Goal: Information Seeking & Learning: Learn about a topic

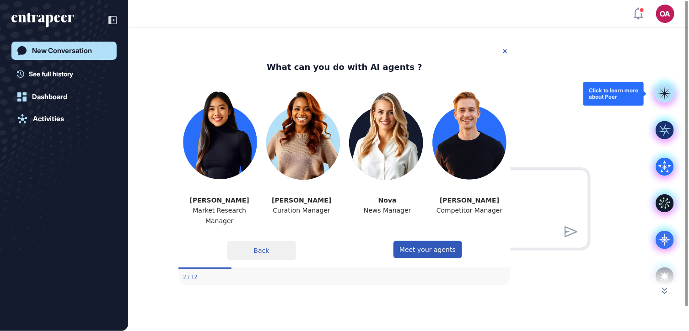
click at [666, 89] on rect at bounding box center [664, 94] width 18 height 18
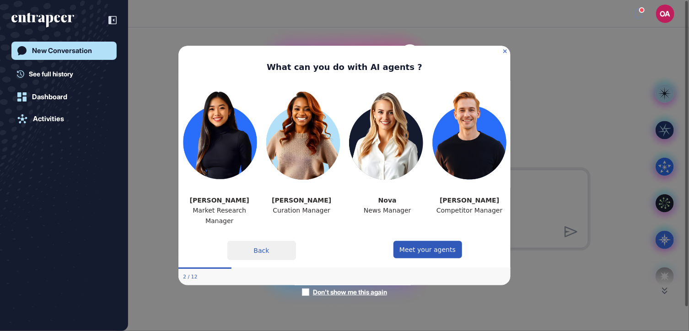
click at [506, 50] on icon "Close Preview" at bounding box center [505, 51] width 4 height 4
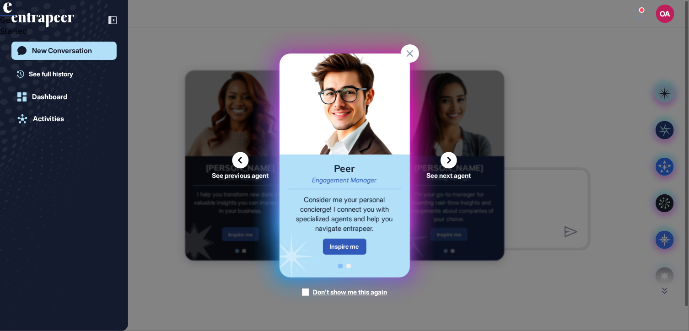
click at [238, 155] on icon at bounding box center [240, 160] width 16 height 16
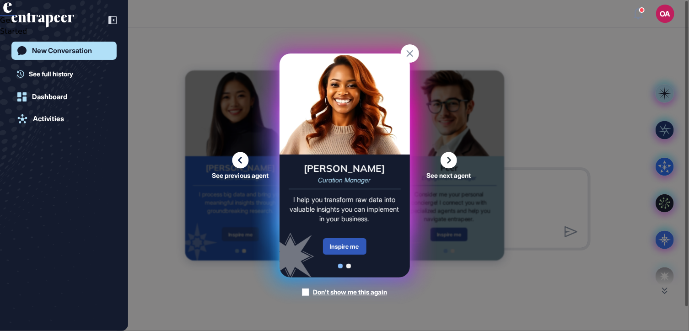
click at [243, 152] on icon at bounding box center [240, 160] width 16 height 16
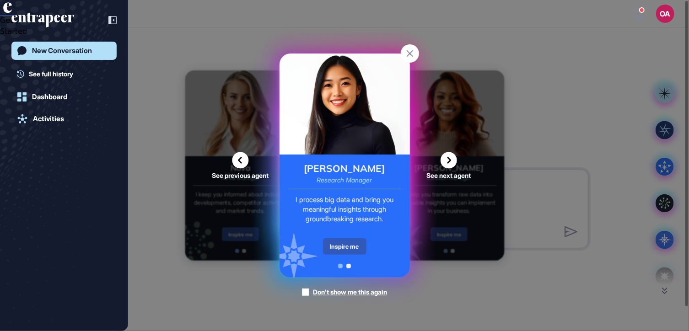
click at [446, 161] on icon at bounding box center [448, 160] width 16 height 16
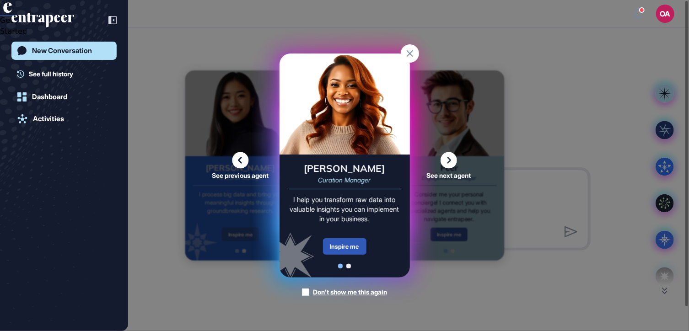
click at [448, 157] on icon at bounding box center [448, 160] width 16 height 16
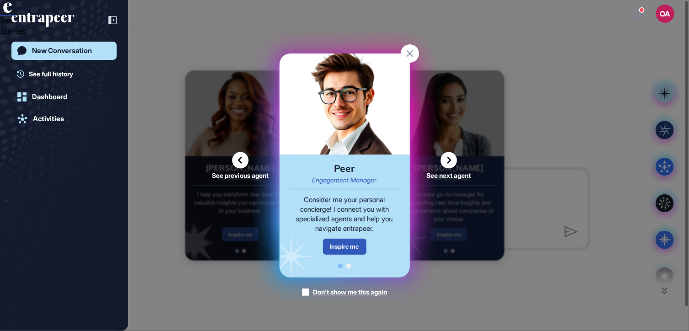
click at [451, 158] on icon at bounding box center [448, 160] width 16 height 16
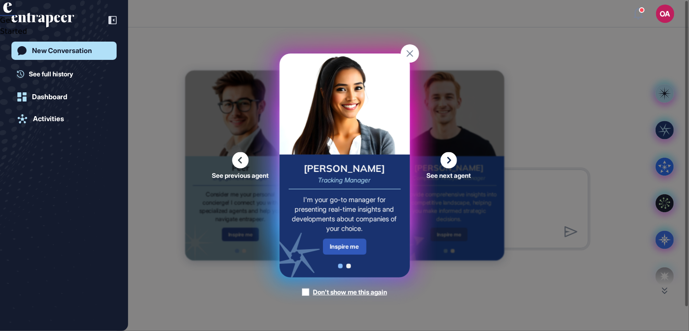
click at [241, 155] on icon at bounding box center [240, 160] width 16 height 16
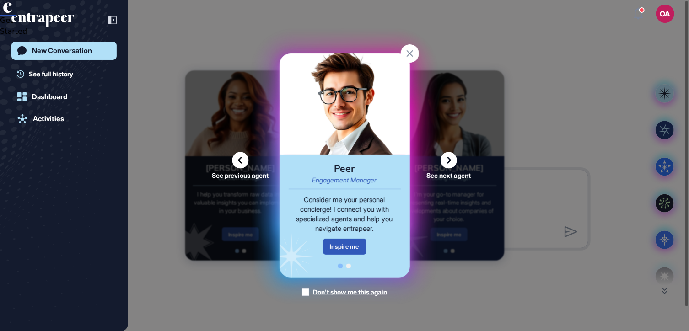
click at [449, 157] on icon at bounding box center [448, 160] width 16 height 16
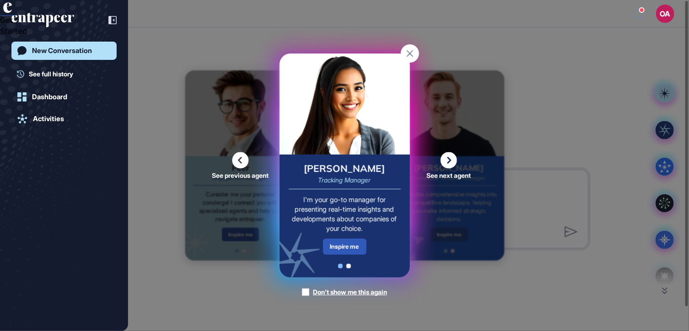
click at [447, 162] on icon at bounding box center [448, 160] width 16 height 16
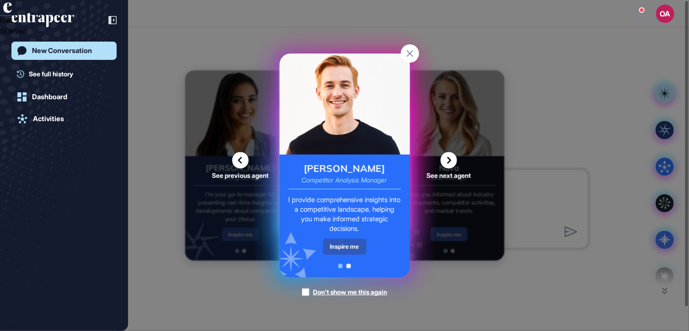
click at [454, 160] on icon at bounding box center [448, 160] width 16 height 16
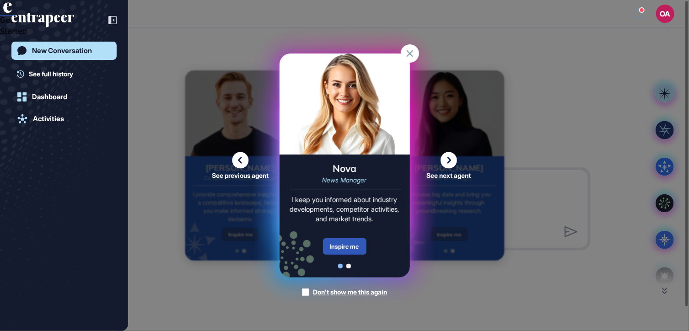
click at [450, 160] on icon at bounding box center [448, 160] width 16 height 16
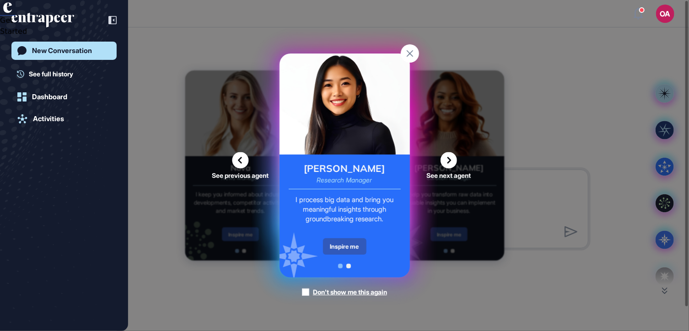
click at [406, 52] on rect at bounding box center [410, 53] width 18 height 18
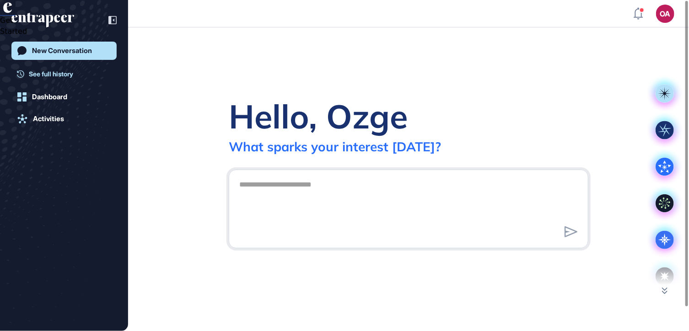
click at [45, 69] on span "See full history" at bounding box center [51, 74] width 44 height 10
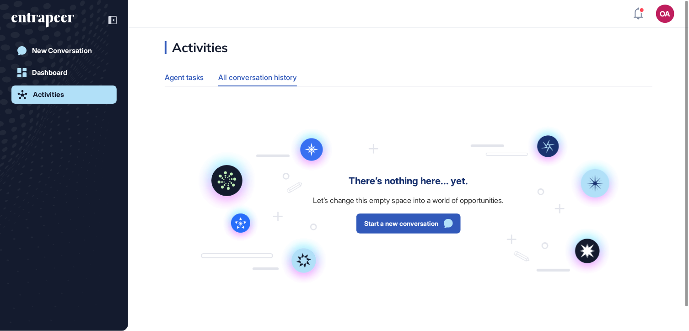
click at [188, 76] on div "Agent tasks" at bounding box center [184, 78] width 39 height 18
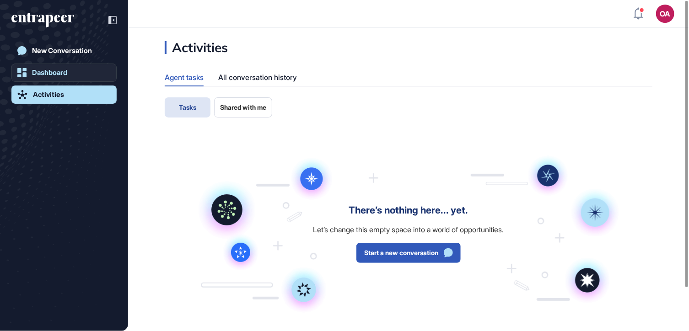
click at [50, 69] on div "Dashboard" at bounding box center [49, 73] width 35 height 8
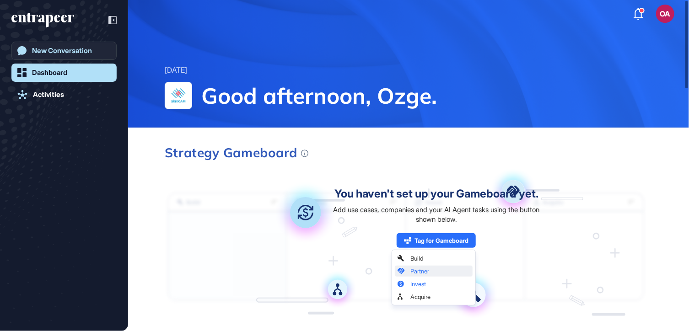
click at [55, 49] on div "New Conversation" at bounding box center [62, 51] width 60 height 8
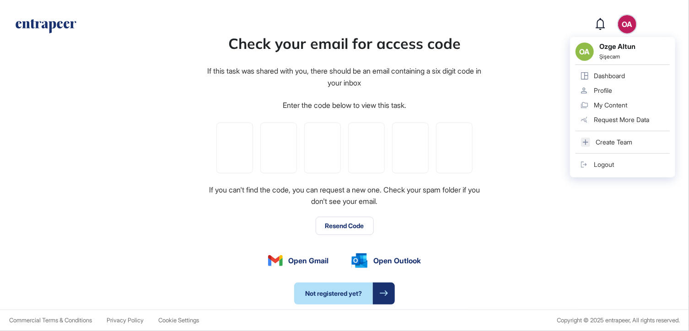
type input "*"
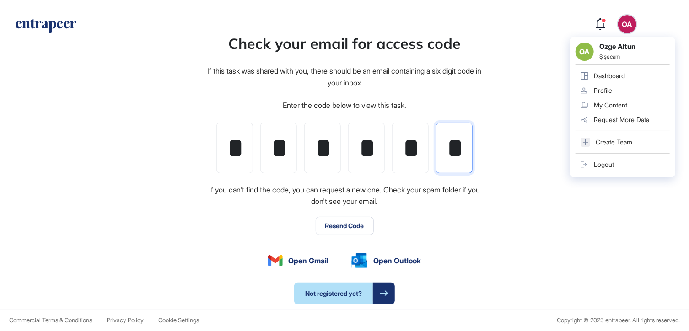
scroll to position [0, 2]
type input "*"
click at [494, 184] on div "Check your email for access code If this task was shared with you, there should…" at bounding box center [344, 168] width 689 height 282
click at [419, 142] on input "*" at bounding box center [410, 148] width 37 height 51
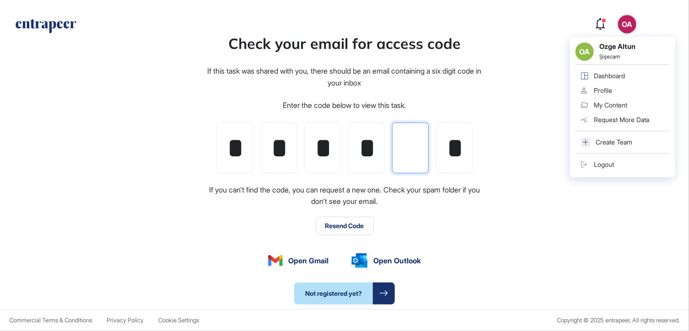
click at [419, 142] on input "tel" at bounding box center [410, 148] width 37 height 51
type input "*"
click at [543, 193] on div "Check your email for access code If this task was shared with you, there should…" at bounding box center [344, 168] width 689 height 282
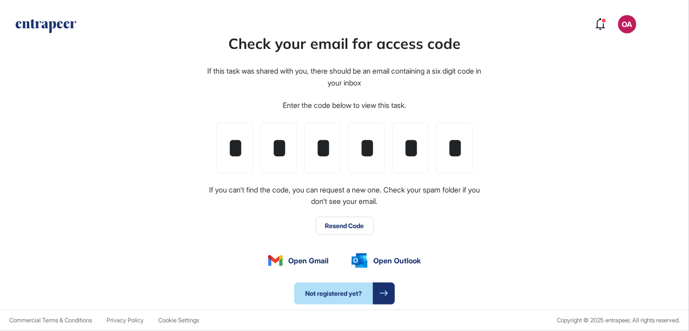
click at [491, 152] on div "Check your email for access code If this task was shared with you, there should…" at bounding box center [344, 168] width 689 height 282
drag, startPoint x: 237, startPoint y: 150, endPoint x: 512, endPoint y: 123, distance: 276.6
click at [512, 123] on div "Check your email for access code If this task was shared with you, there should…" at bounding box center [344, 168] width 689 height 282
click at [327, 139] on input "*" at bounding box center [322, 148] width 37 height 51
click at [461, 139] on input "*" at bounding box center [454, 148] width 37 height 51
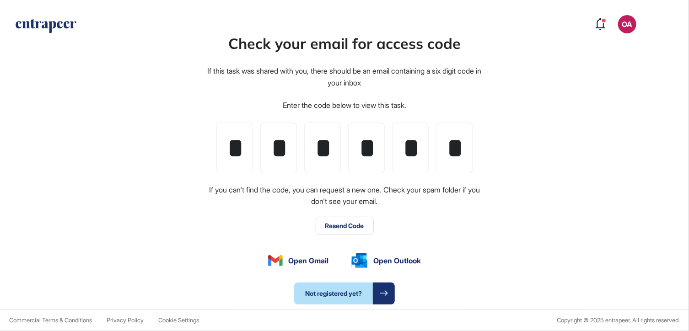
click at [490, 140] on div "Check your email for access code If this task was shared with you, there should…" at bounding box center [344, 168] width 689 height 282
click at [461, 143] on input "*" at bounding box center [454, 148] width 37 height 51
type input "*"
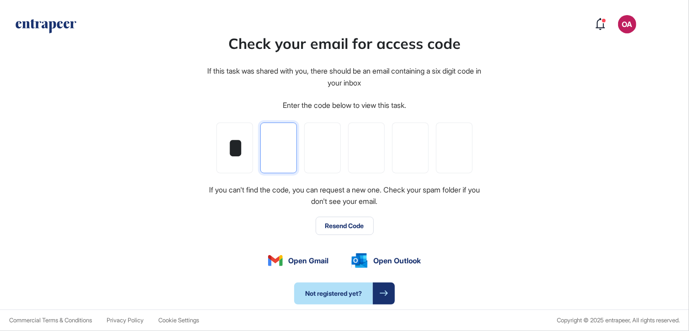
type input "*"
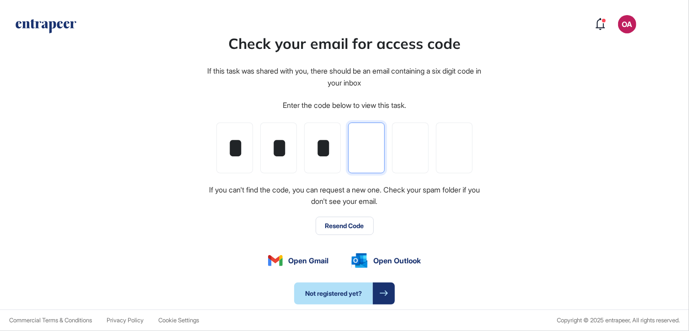
type input "*"
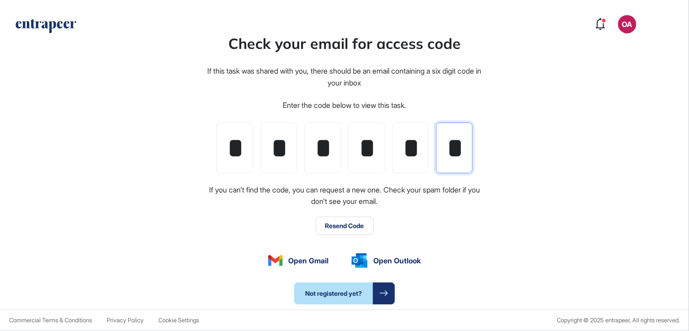
scroll to position [0, 2]
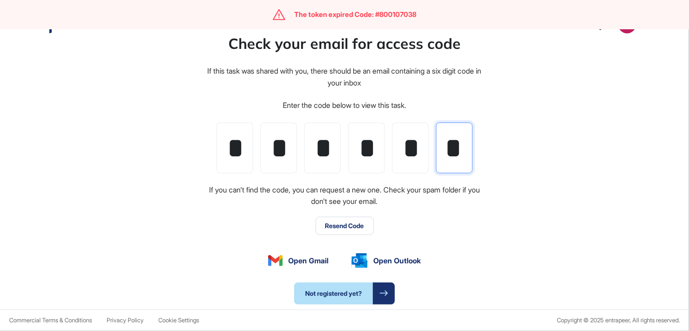
type input "*"
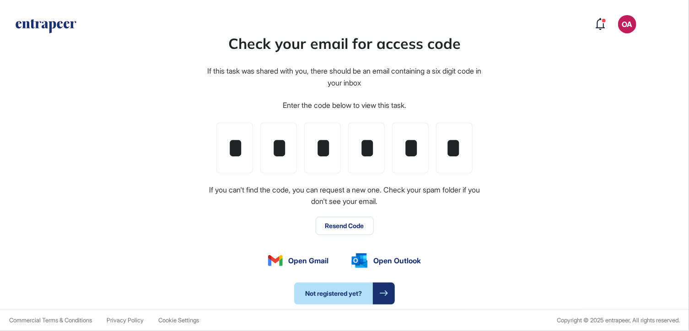
scroll to position [0, 0]
click at [520, 143] on div "Check your email for access code If this task was shared with you, there should…" at bounding box center [344, 168] width 689 height 282
type input "*"
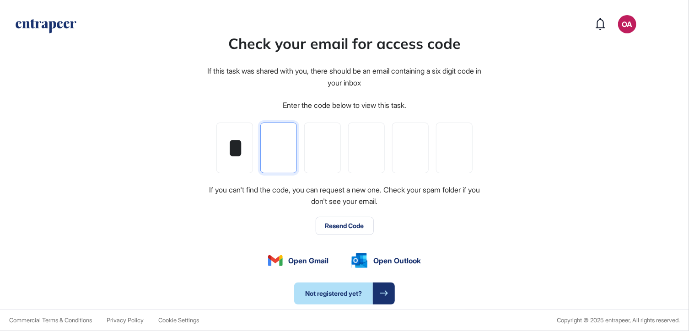
type input "*"
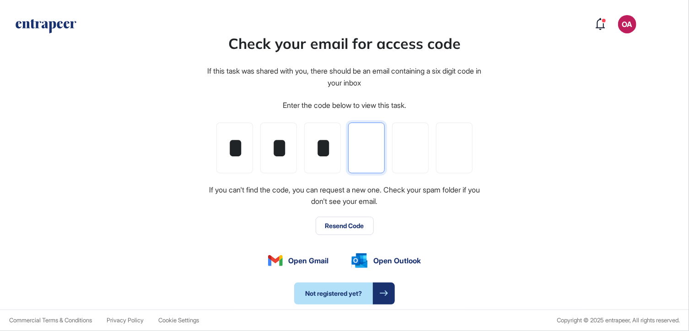
type input "*"
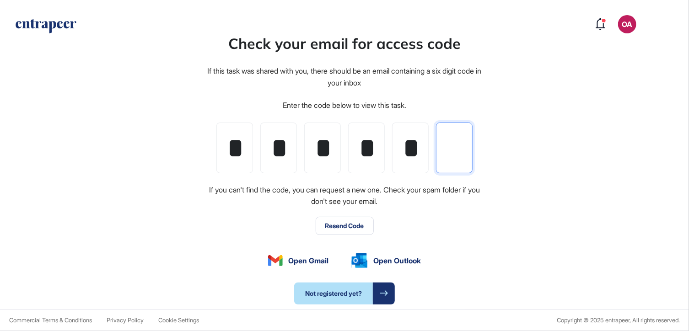
type input "*"
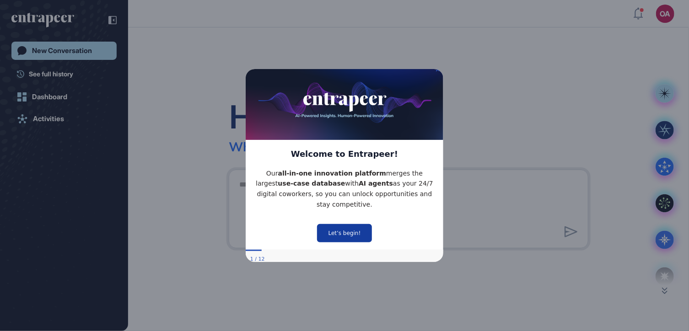
click at [345, 225] on button "Let’s begin!" at bounding box center [343, 233] width 55 height 18
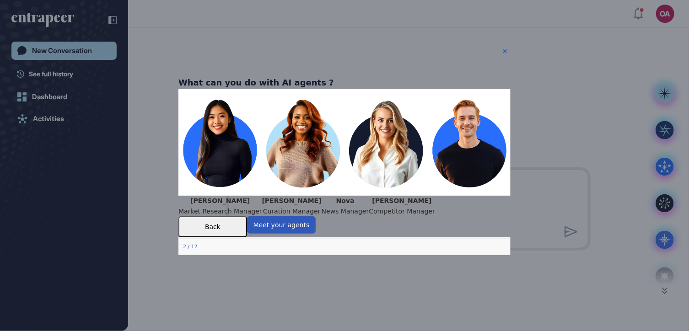
click at [53, 75] on div at bounding box center [344, 165] width 689 height 331
click at [504, 49] on icon "Close Preview" at bounding box center [505, 51] width 4 height 4
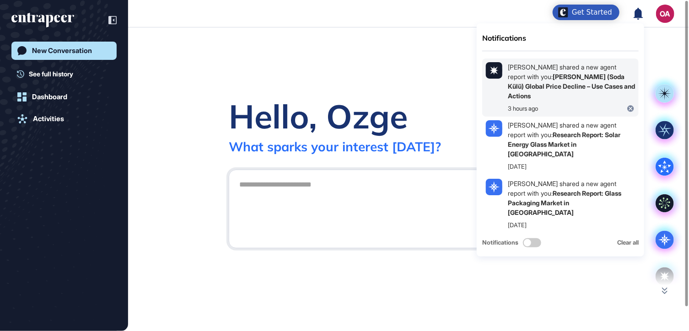
click at [602, 72] on div "Beril Çiftci shared a new agent report with you: Soda Ash (Soda Külü) Global Pr…" at bounding box center [571, 81] width 127 height 38
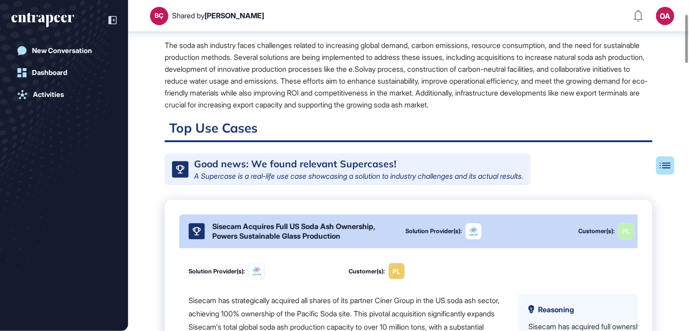
scroll to position [96, 0]
click at [670, 166] on button "Table of Contents" at bounding box center [635, 165] width 77 height 18
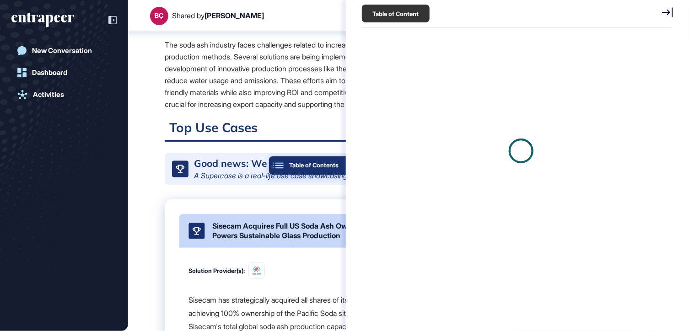
scroll to position [4, 0]
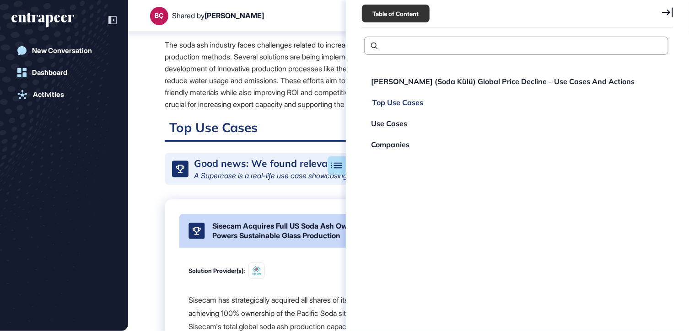
click at [407, 120] on div "Top Use Cases" at bounding box center [389, 123] width 36 height 7
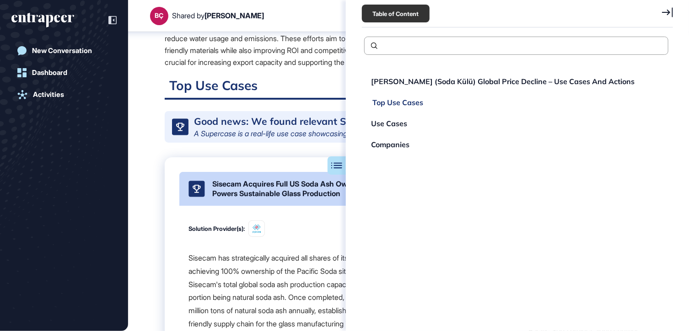
scroll to position [158, 0]
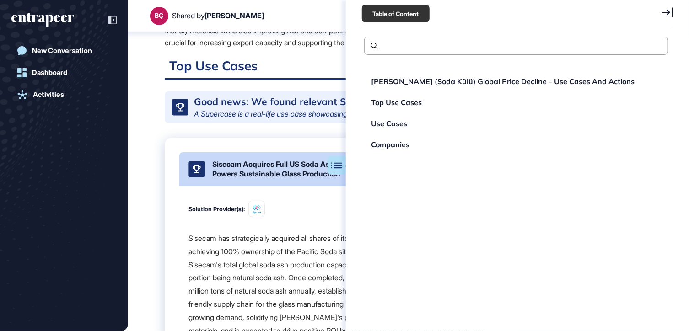
click at [667, 9] on icon at bounding box center [667, 12] width 11 height 10
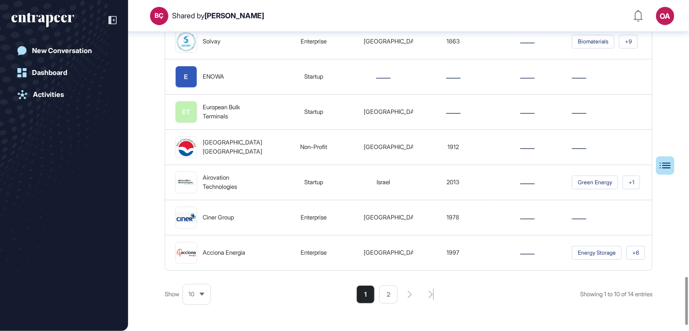
scroll to position [1937, 0]
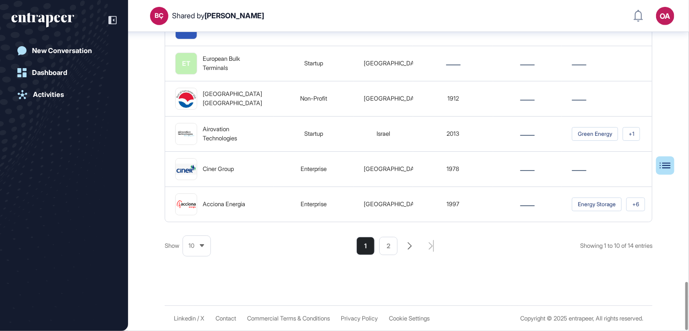
click at [407, 246] on icon "search-pagination-next-button" at bounding box center [409, 245] width 5 height 7
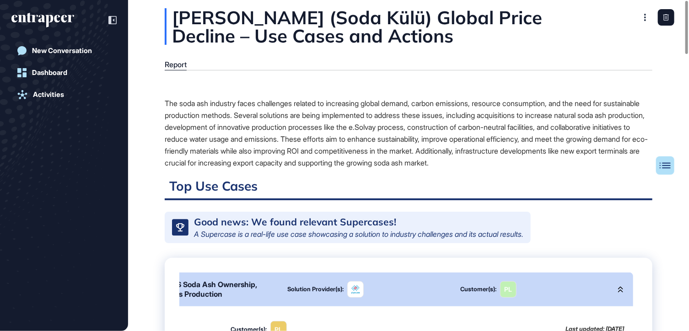
scroll to position [0, 0]
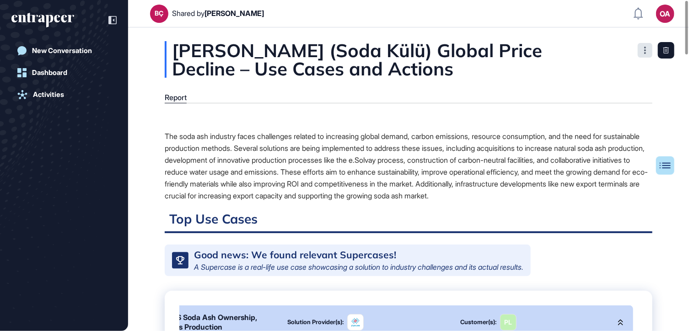
click at [642, 51] on div at bounding box center [644, 50] width 15 height 15
click at [667, 169] on button "Table of Contents" at bounding box center [635, 165] width 77 height 18
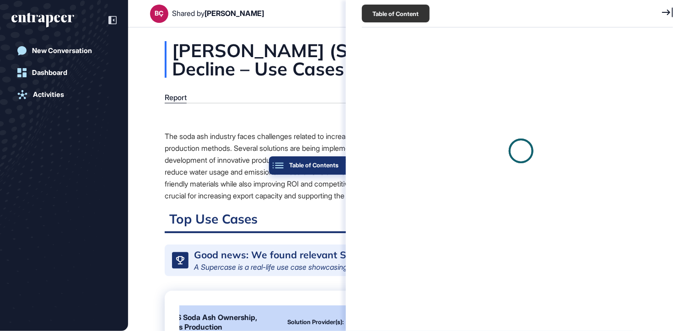
scroll to position [4, 0]
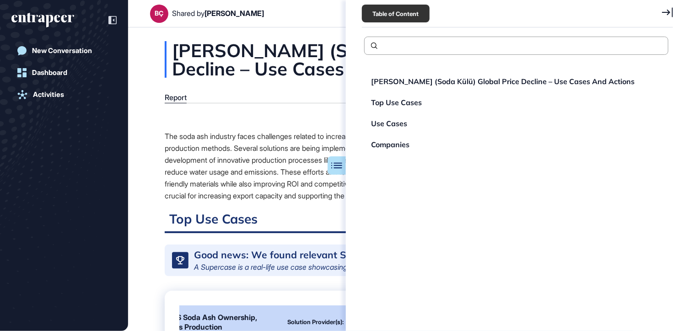
click at [666, 10] on icon at bounding box center [667, 12] width 11 height 10
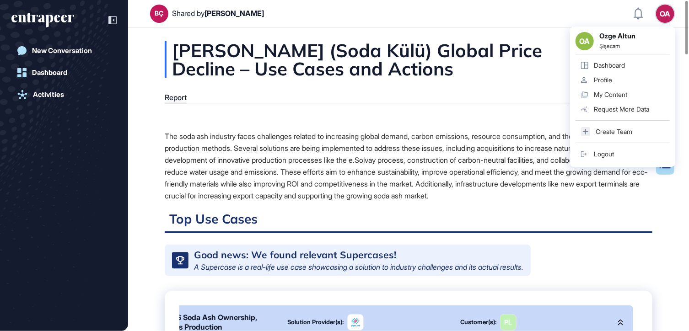
click at [612, 94] on div "My Content" at bounding box center [609, 94] width 33 height 7
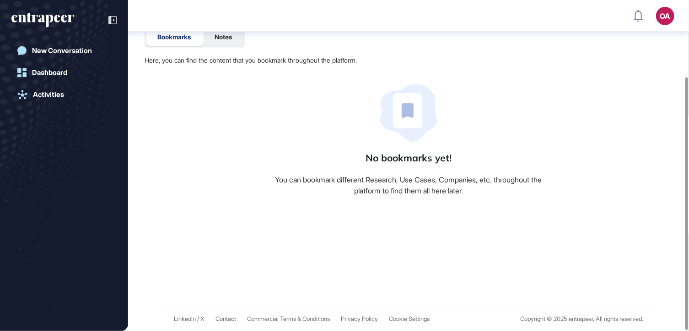
scroll to position [101, 0]
click at [53, 69] on div "Dashboard" at bounding box center [49, 73] width 35 height 8
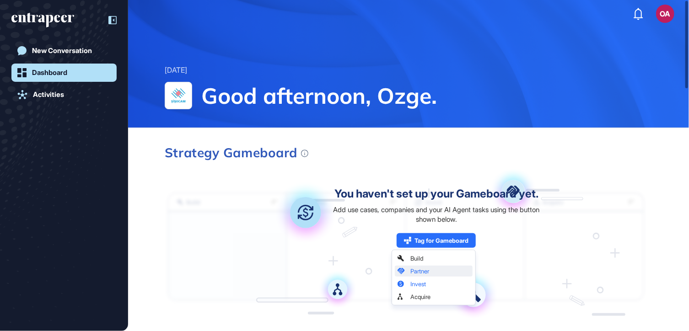
click at [112, 17] on icon at bounding box center [112, 20] width 8 height 8
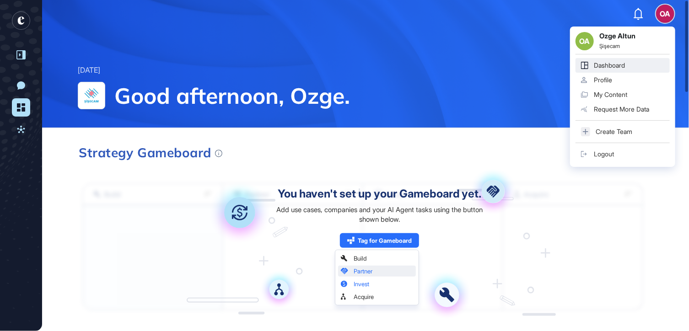
click at [667, 14] on div "OA OA Ozge Altun Şişecam Dashboard Profile My Content Request More Data Create …" at bounding box center [665, 14] width 18 height 18
click at [613, 75] on link "Profile" at bounding box center [622, 80] width 94 height 15
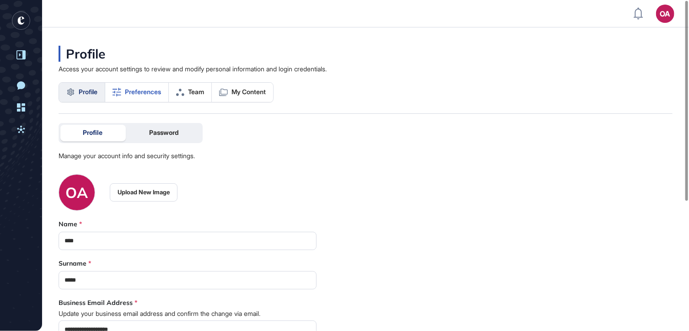
click at [147, 94] on span "Preferences" at bounding box center [143, 91] width 36 height 7
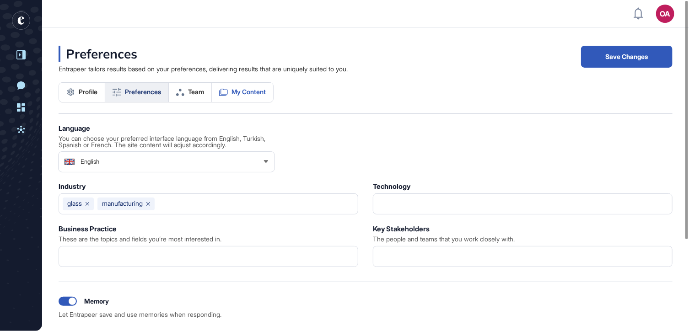
click at [251, 91] on span "My Content" at bounding box center [248, 91] width 34 height 7
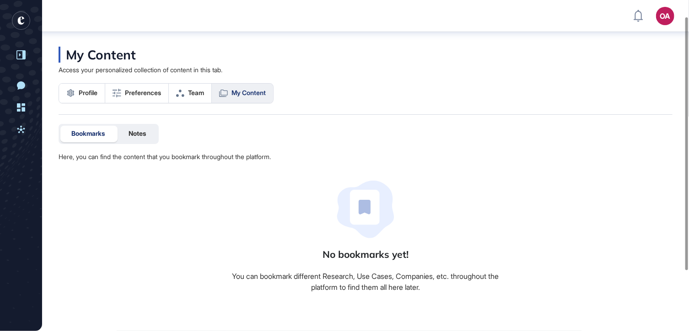
scroll to position [2, 0]
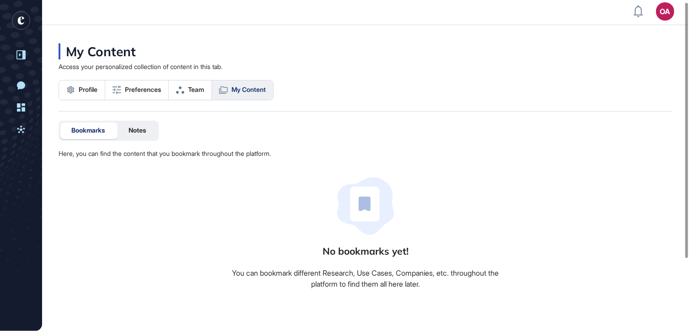
click at [24, 19] on rect "entrapeer-logo" at bounding box center [21, 20] width 18 height 18
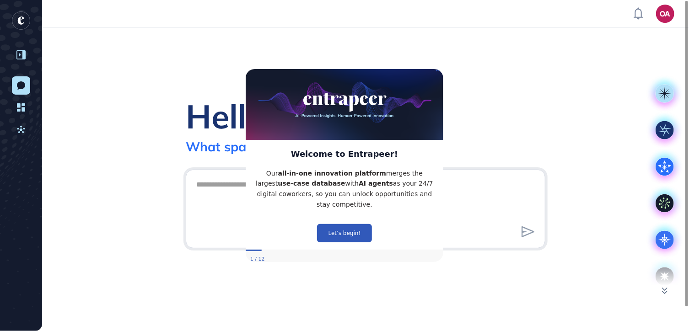
click at [439, 73] on img at bounding box center [344, 102] width 198 height 76
click at [436, 71] on icon "Close Preview" at bounding box center [437, 69] width 4 height 4
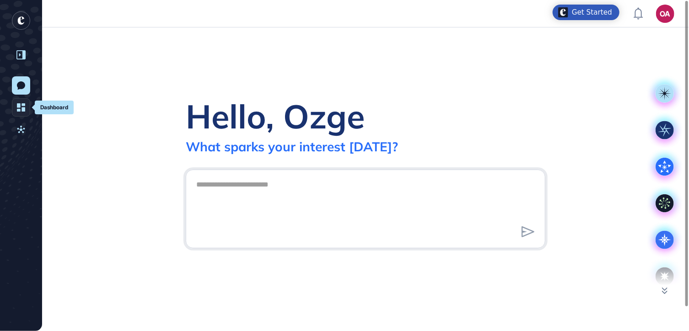
click at [21, 104] on icon at bounding box center [21, 107] width 8 height 9
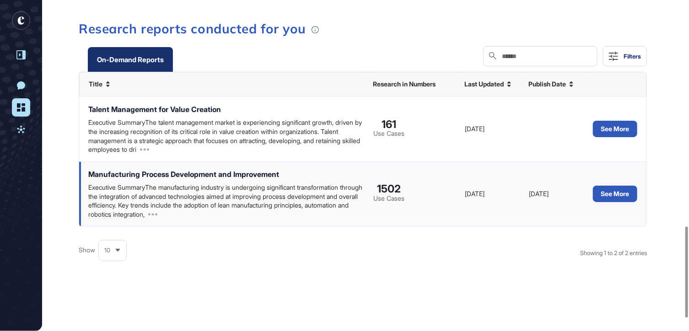
scroll to position [823, 0]
